Goal: Navigation & Orientation: Find specific page/section

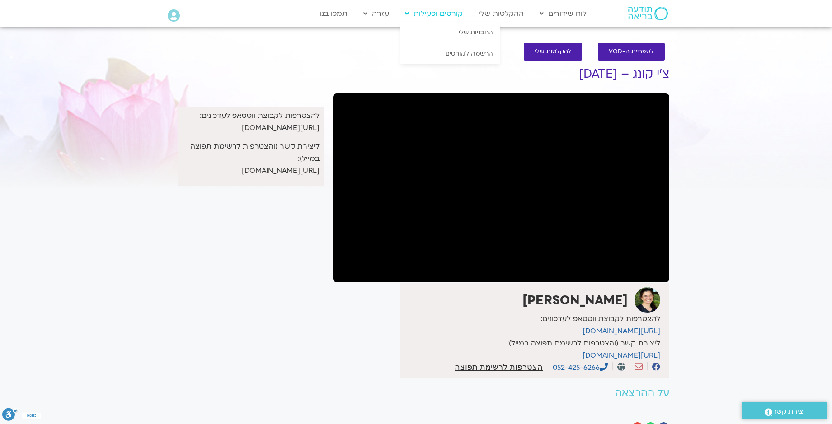
click at [409, 13] on icon at bounding box center [407, 13] width 4 height 6
click at [474, 30] on link "התכניות שלי" at bounding box center [450, 32] width 99 height 21
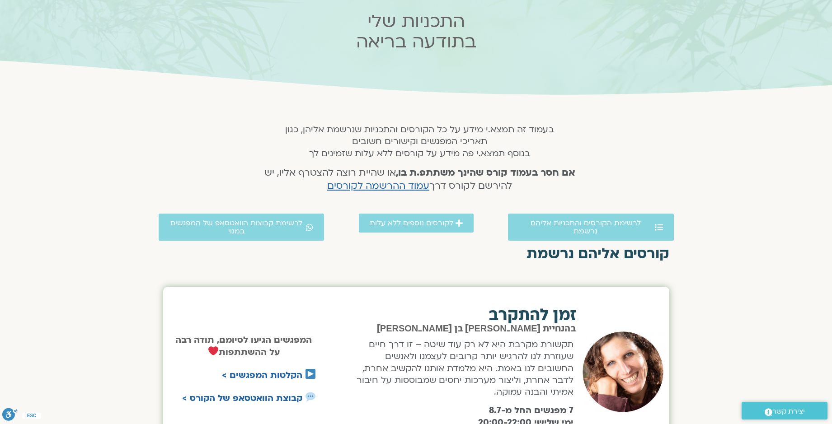
scroll to position [68, 0]
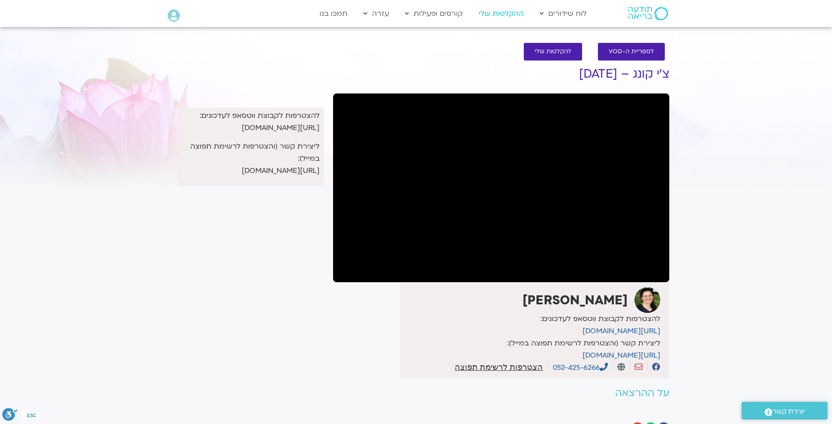
click at [499, 12] on link "ההקלטות שלי" at bounding box center [501, 13] width 54 height 17
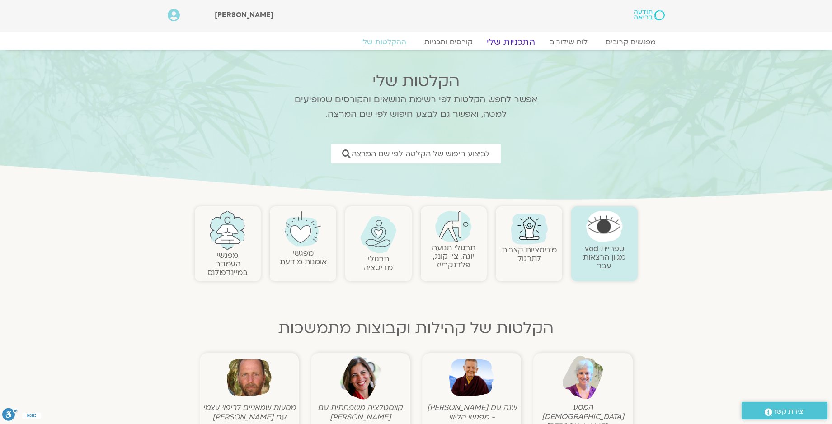
click at [513, 38] on link "התכניות שלי" at bounding box center [511, 42] width 70 height 11
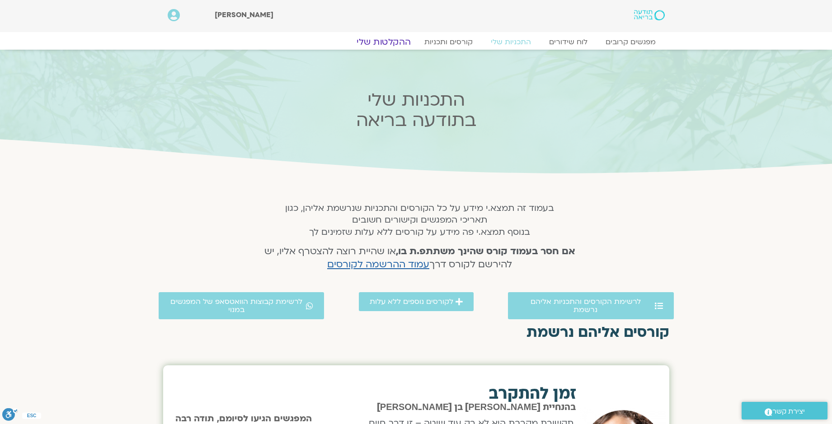
click at [405, 42] on link "ההקלטות שלי" at bounding box center [384, 42] width 76 height 11
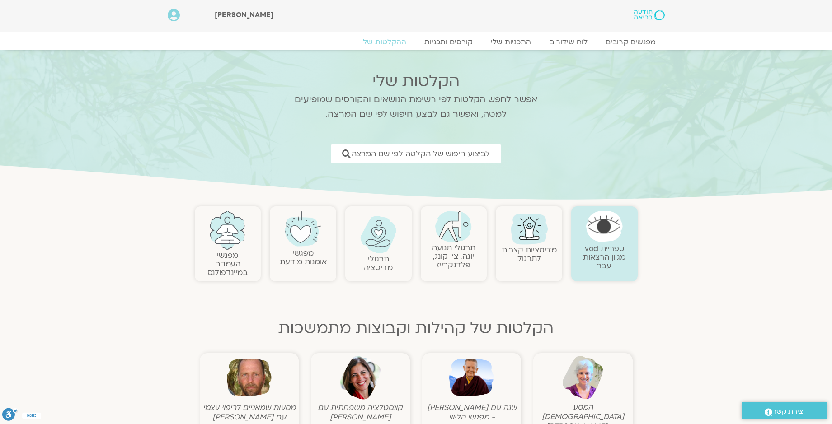
click at [525, 243] on img at bounding box center [529, 228] width 43 height 43
click at [389, 240] on img at bounding box center [378, 235] width 37 height 38
click at [234, 234] on img at bounding box center [227, 230] width 37 height 39
click at [461, 236] on img at bounding box center [453, 226] width 37 height 31
